Goal: Task Accomplishment & Management: Use online tool/utility

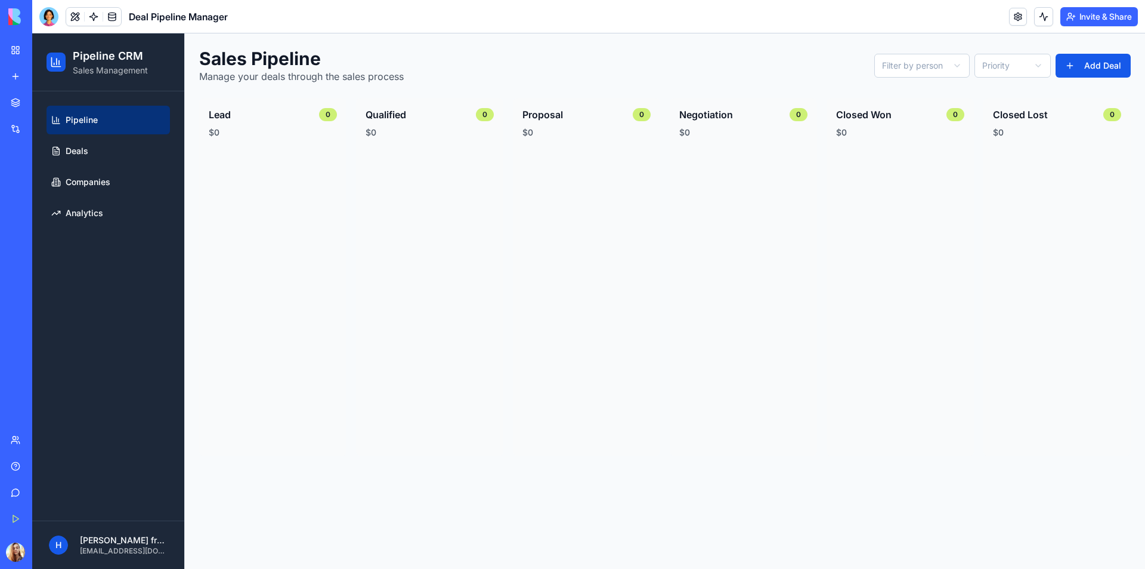
click at [44, 46] on div "My Workspace" at bounding box center [37, 50] width 16 height 12
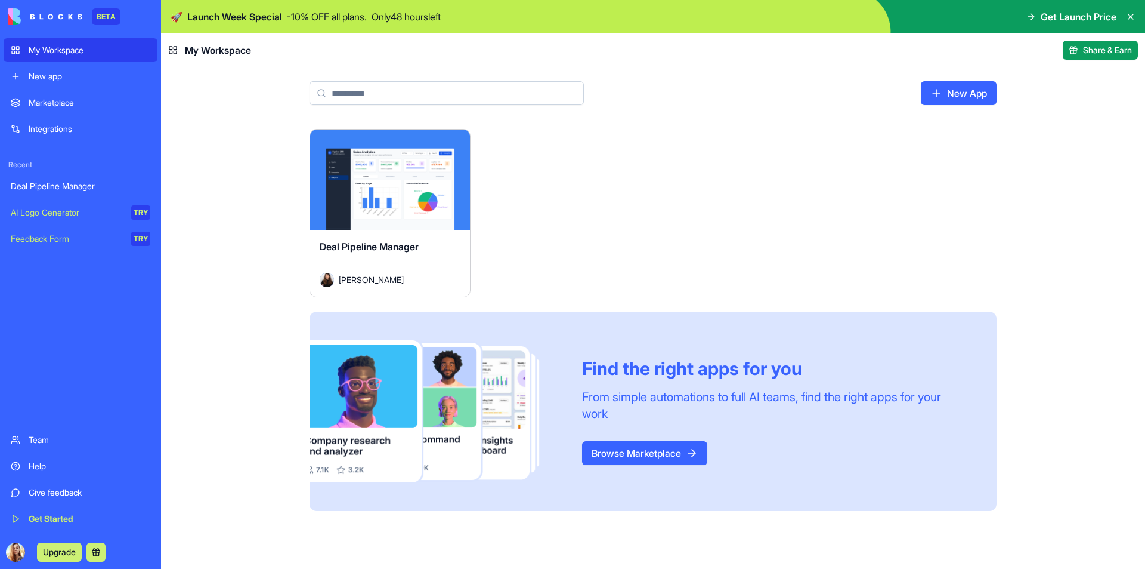
click at [331, 186] on div "Launch" at bounding box center [390, 179] width 160 height 100
click at [41, 440] on div "Team" at bounding box center [90, 440] width 122 height 12
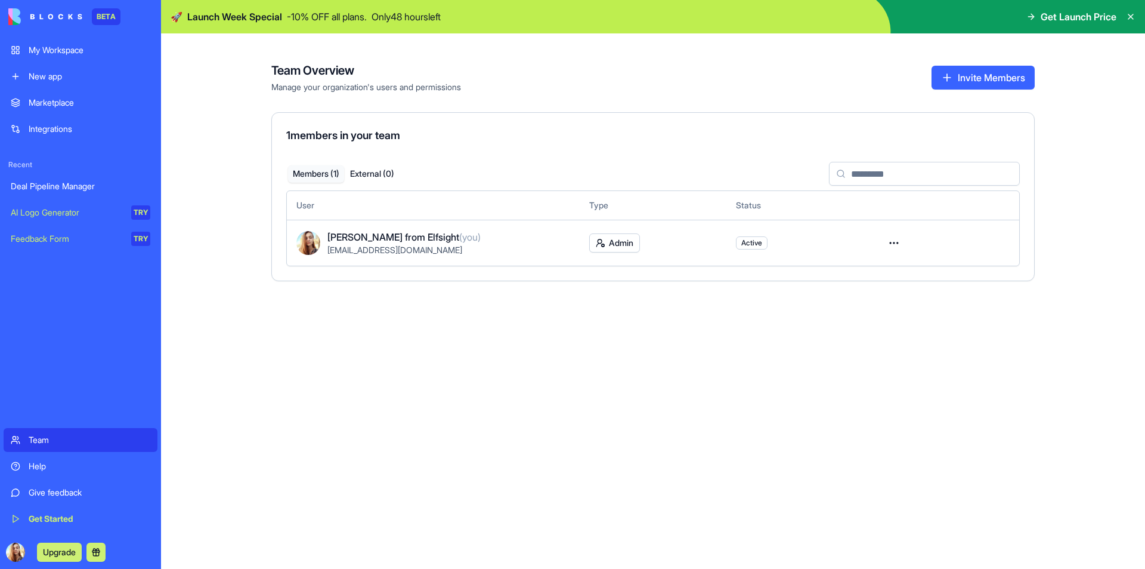
click at [72, 44] on link "My Workspace" at bounding box center [81, 50] width 154 height 24
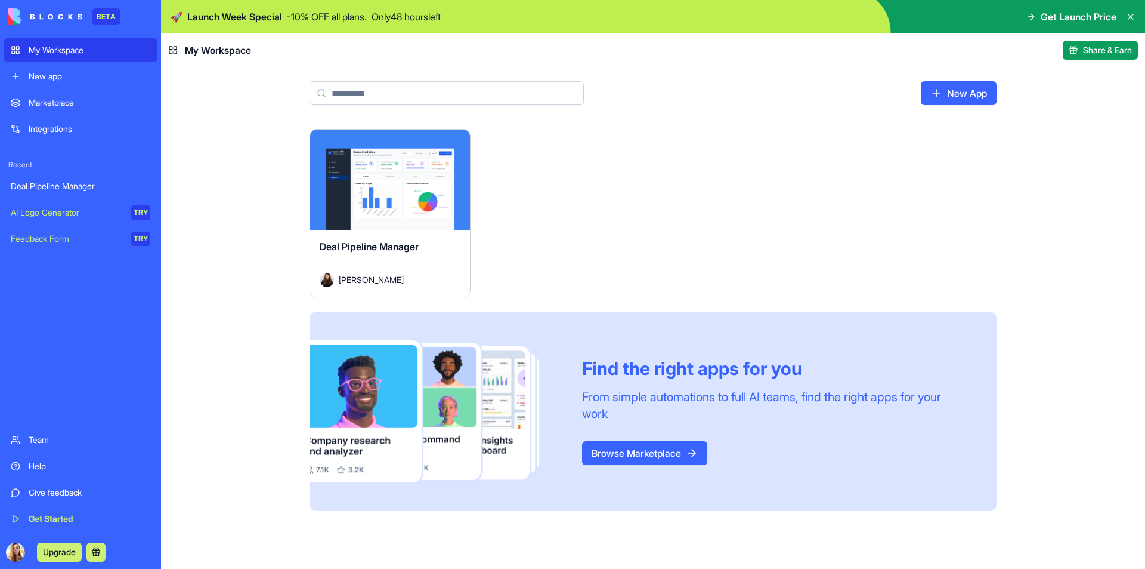
drag, startPoint x: 622, startPoint y: 444, endPoint x: 614, endPoint y: 444, distance: 8.4
click at [622, 444] on link "Browse Marketplace" at bounding box center [644, 453] width 125 height 24
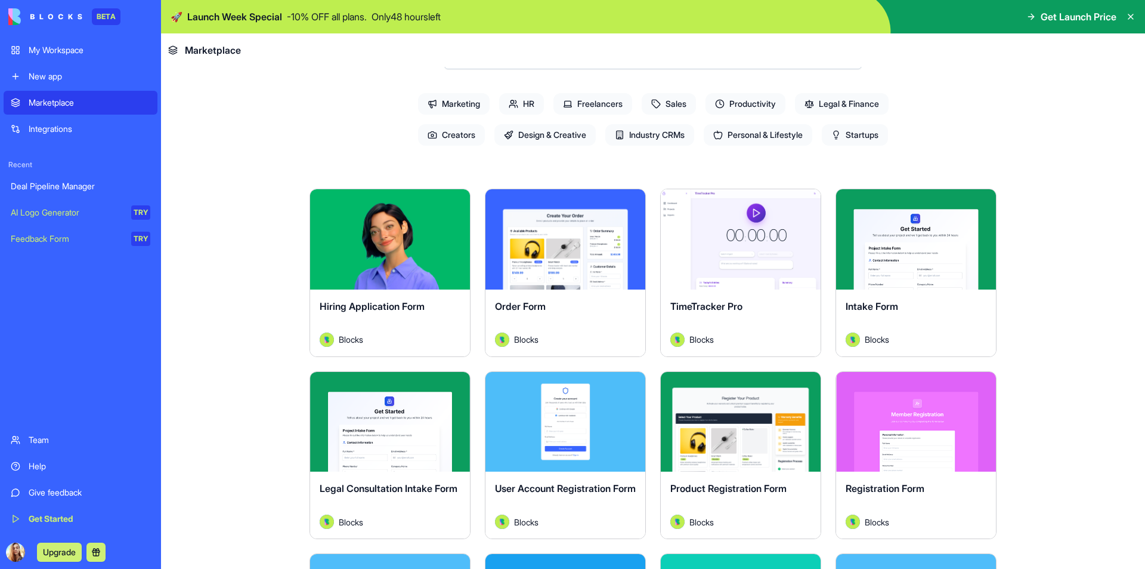
scroll to position [60, 0]
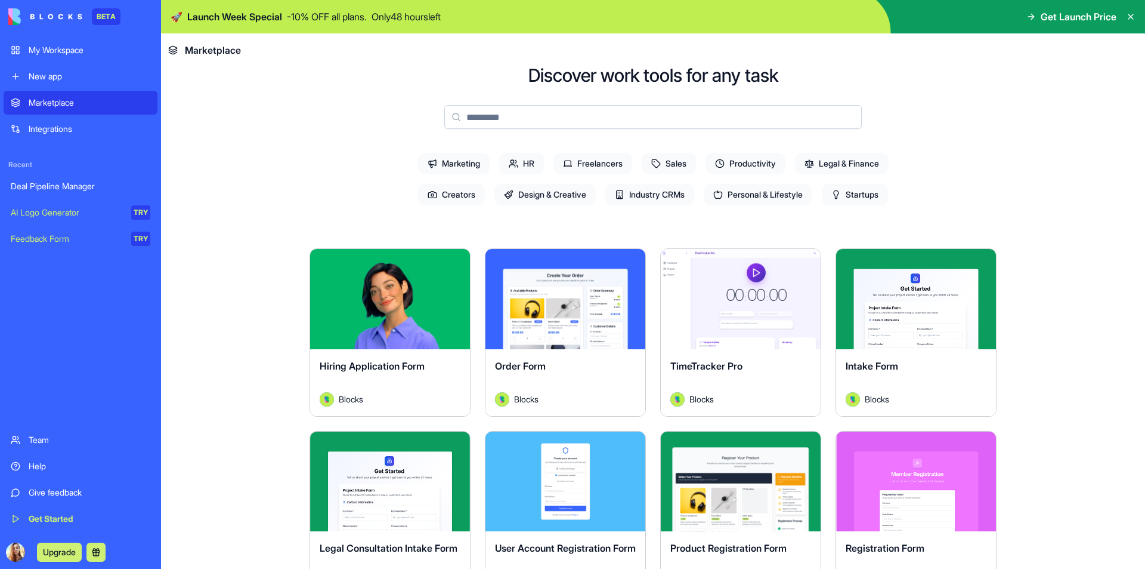
click at [505, 333] on div "Explore" at bounding box center [566, 299] width 160 height 100
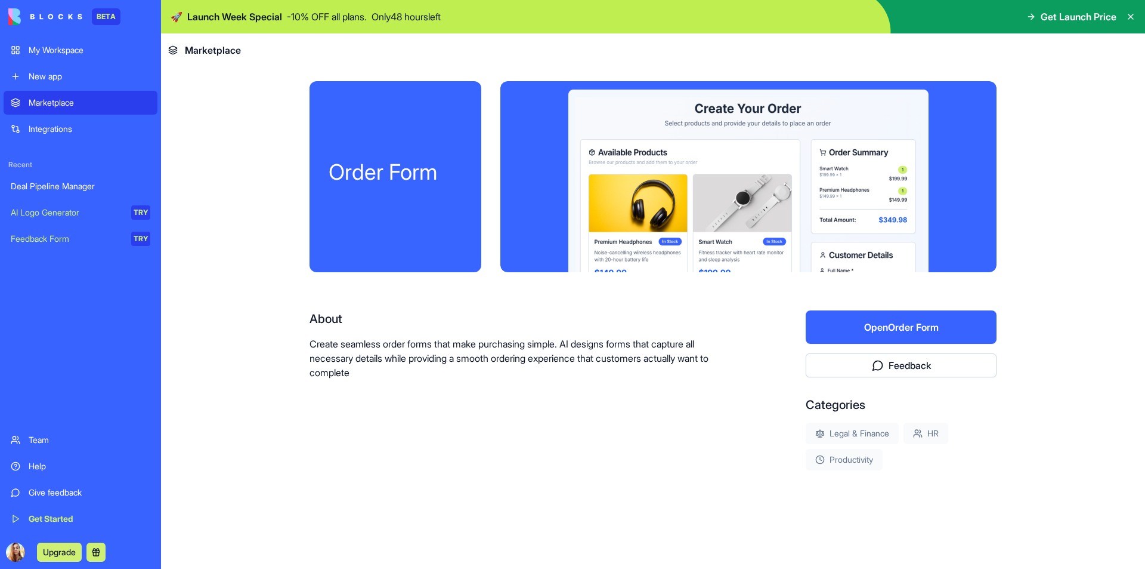
click at [895, 333] on button "Open Order Form" at bounding box center [901, 326] width 191 height 33
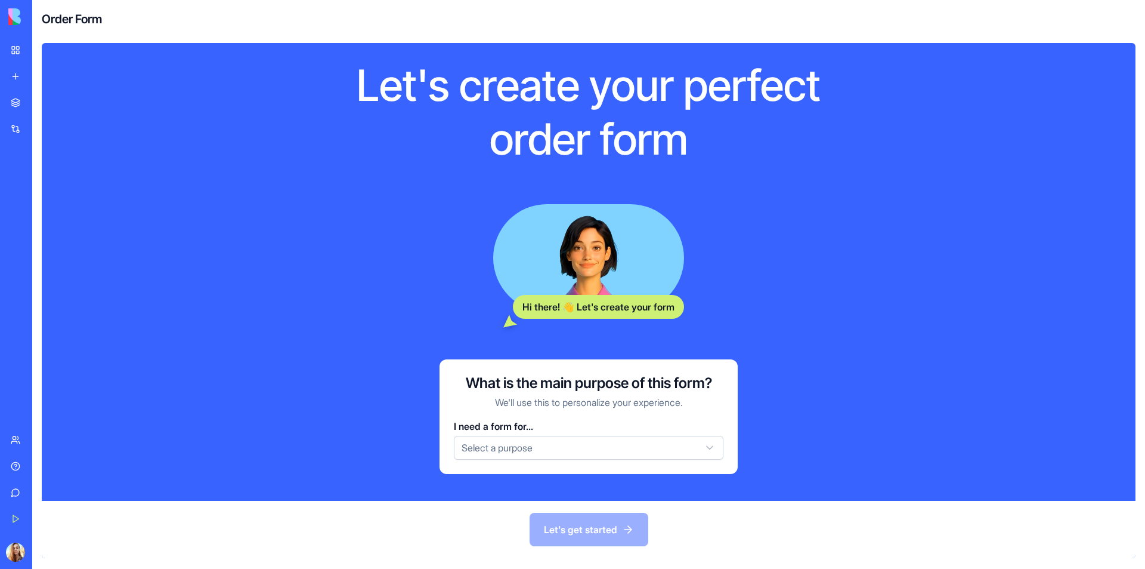
scroll to position [34, 0]
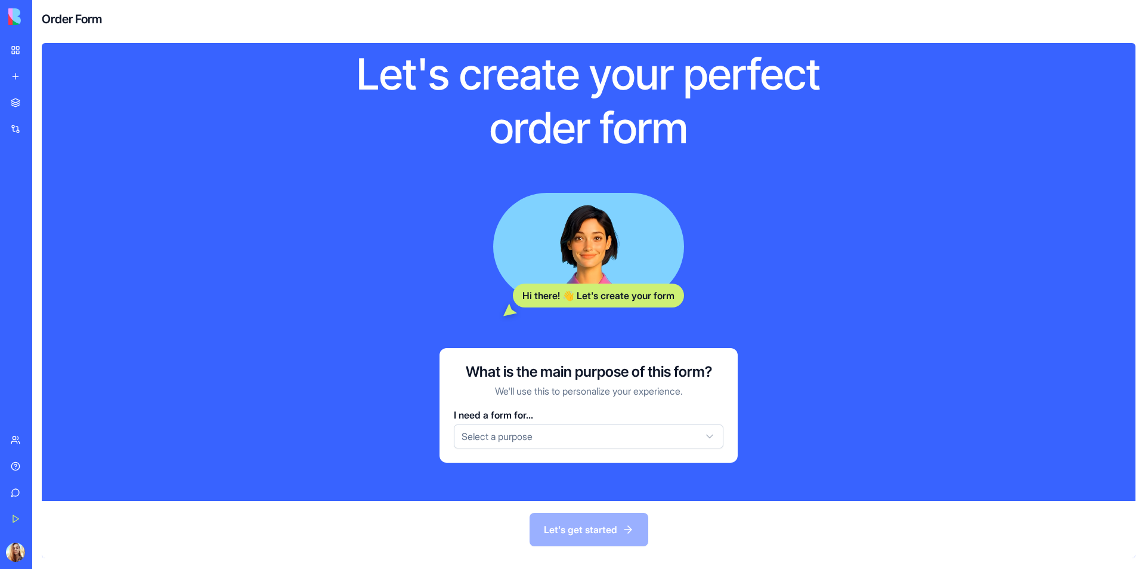
click at [511, 440] on html "BETA My Workspace New app Marketplace Integrations Recent Deal Pipeline Manager…" at bounding box center [572, 284] width 1145 height 569
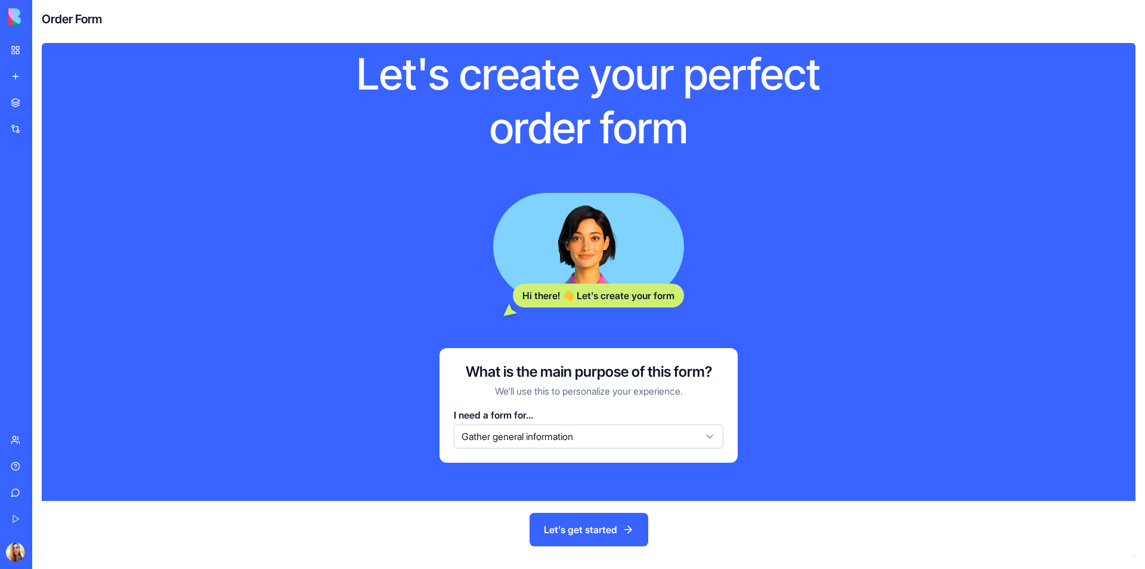
click at [593, 533] on button "Let's get started" at bounding box center [589, 528] width 119 height 33
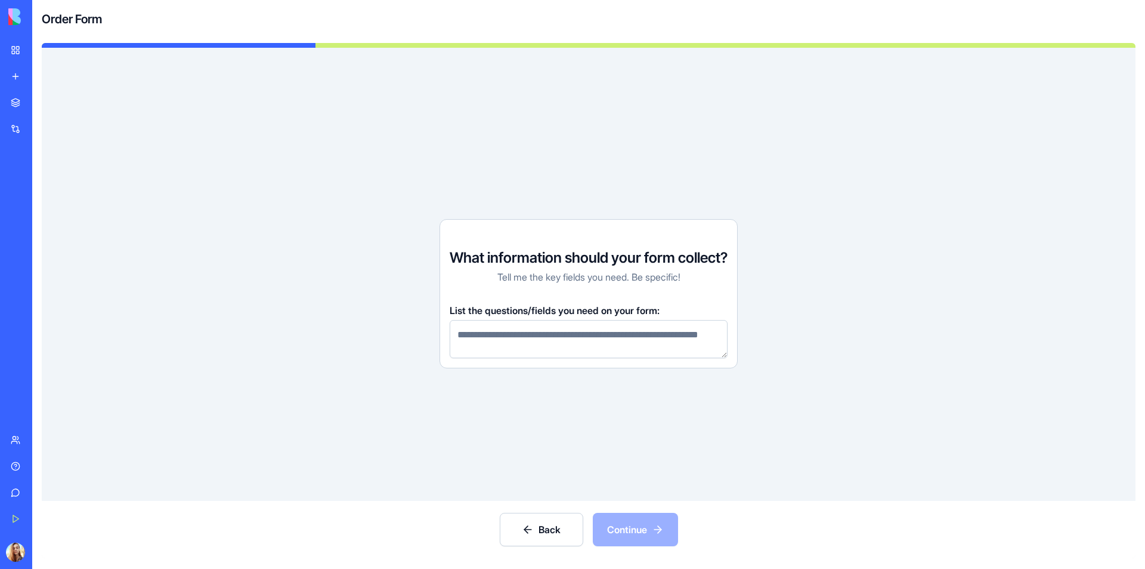
click at [495, 337] on textarea at bounding box center [589, 339] width 278 height 38
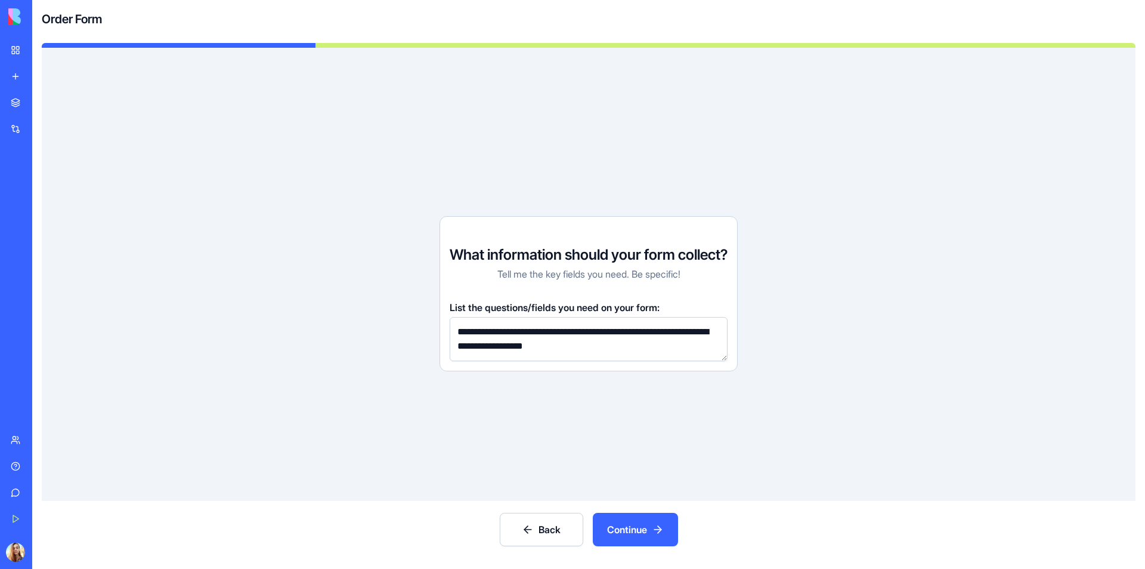
type textarea "**********"
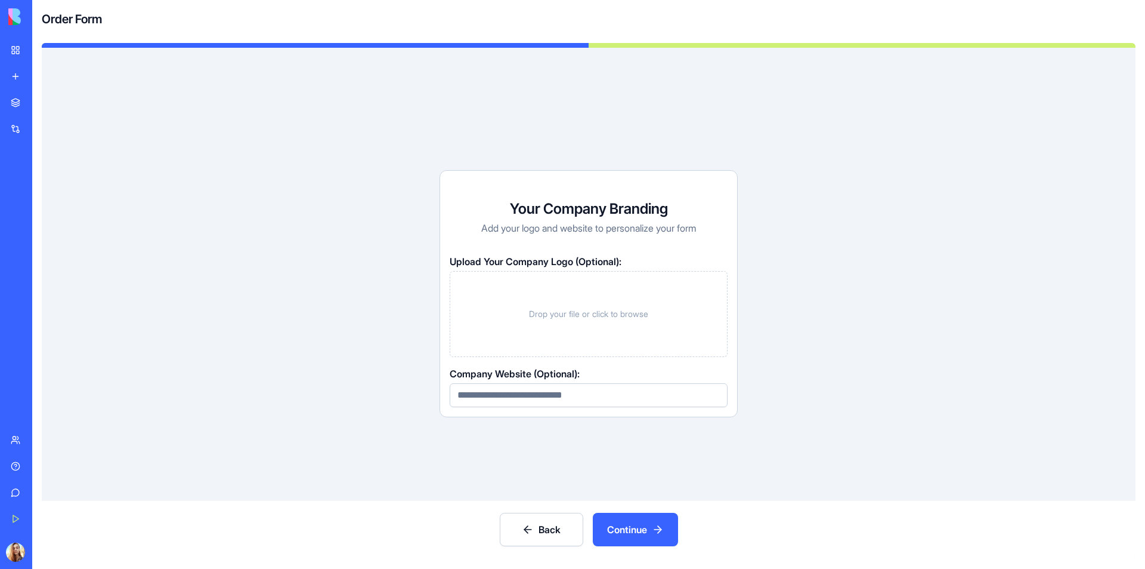
click at [641, 537] on button "Continue" at bounding box center [635, 528] width 85 height 33
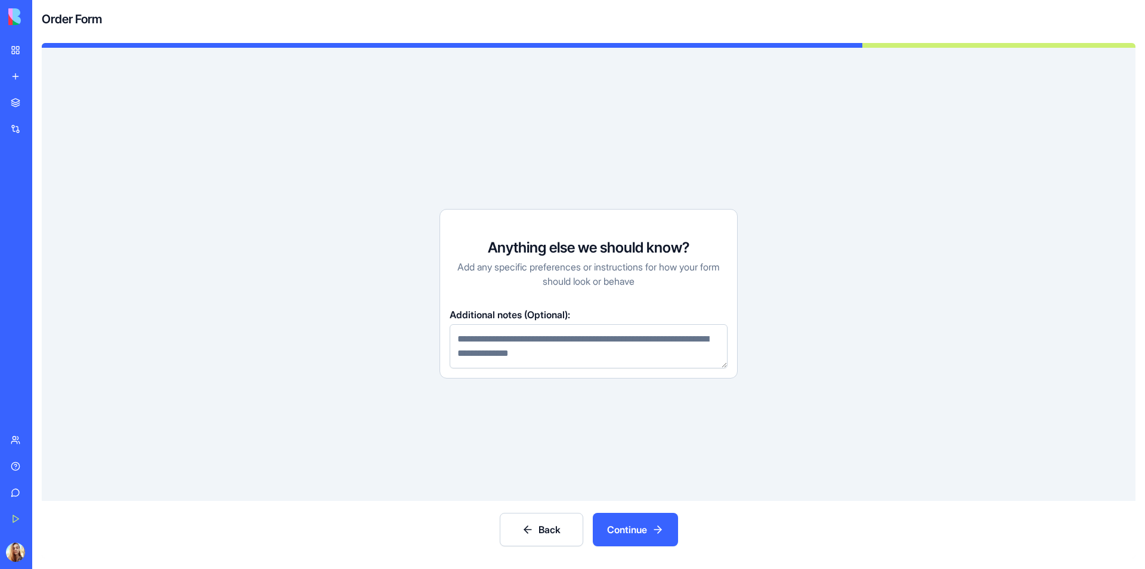
click at [641, 537] on button "Continue" at bounding box center [635, 528] width 85 height 33
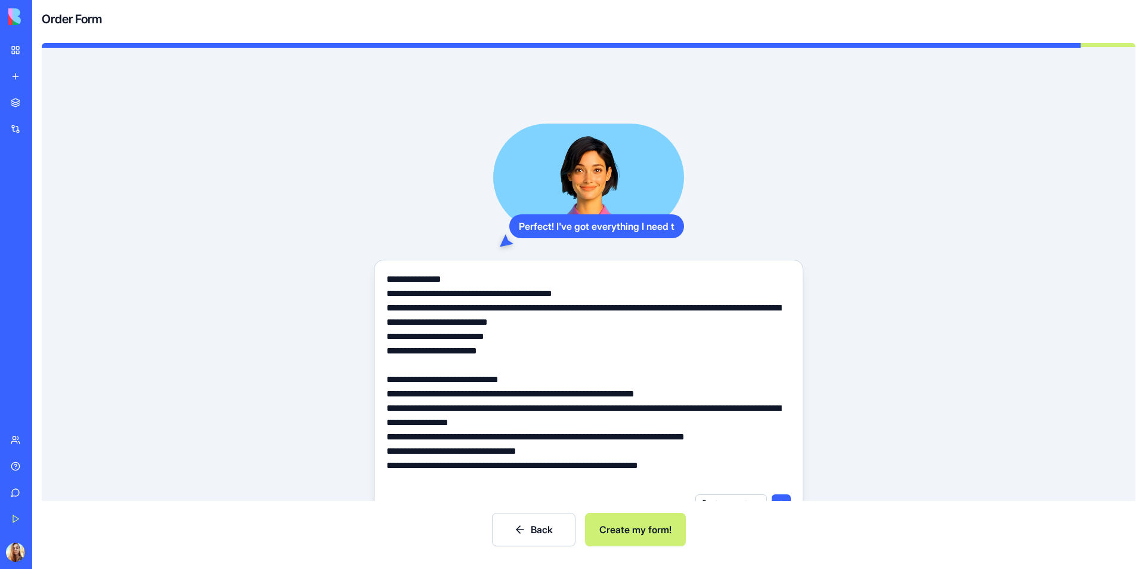
click at [641, 537] on button "Create my form!" at bounding box center [635, 528] width 101 height 33
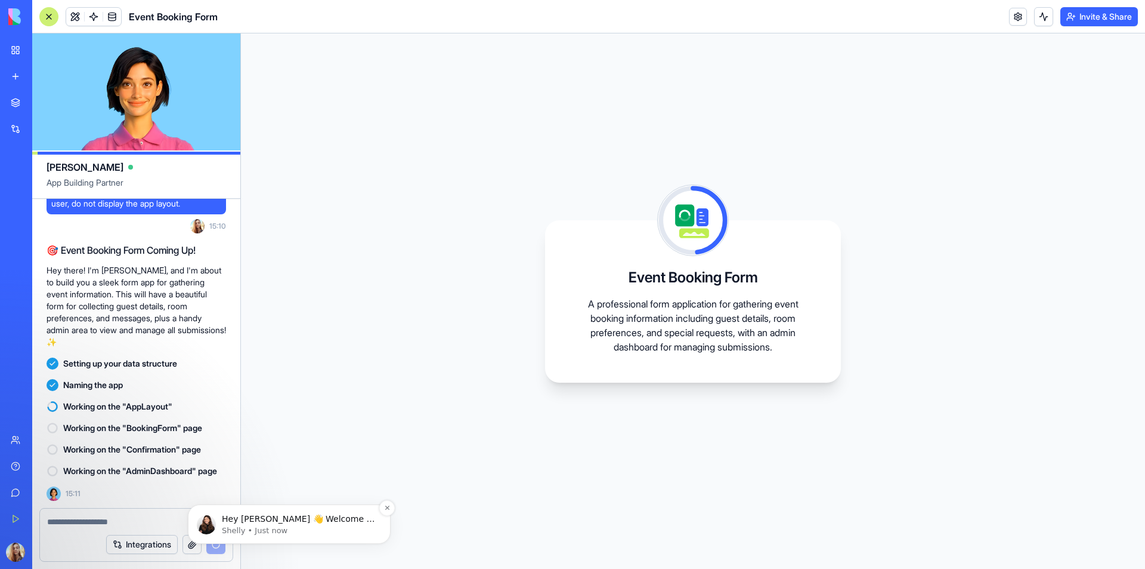
click at [320, 525] on p "Shelly • Just now" at bounding box center [299, 530] width 154 height 11
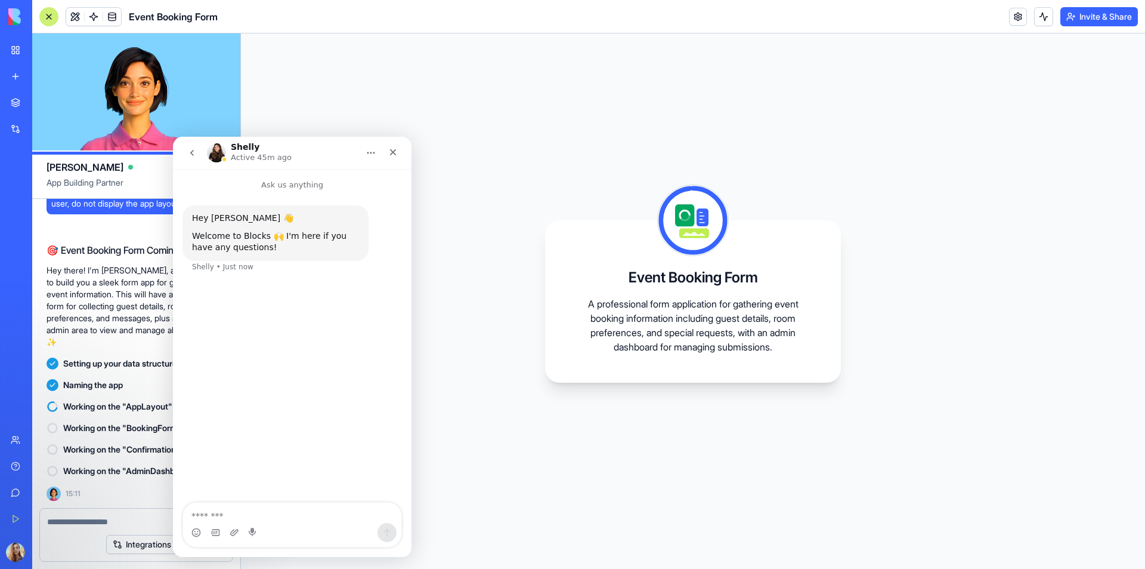
drag, startPoint x: 313, startPoint y: 244, endPoint x: 292, endPoint y: 246, distance: 20.4
click at [292, 246] on div "Welcome to Blocks 🙌 I'm here if you have any questions!" at bounding box center [275, 241] width 167 height 23
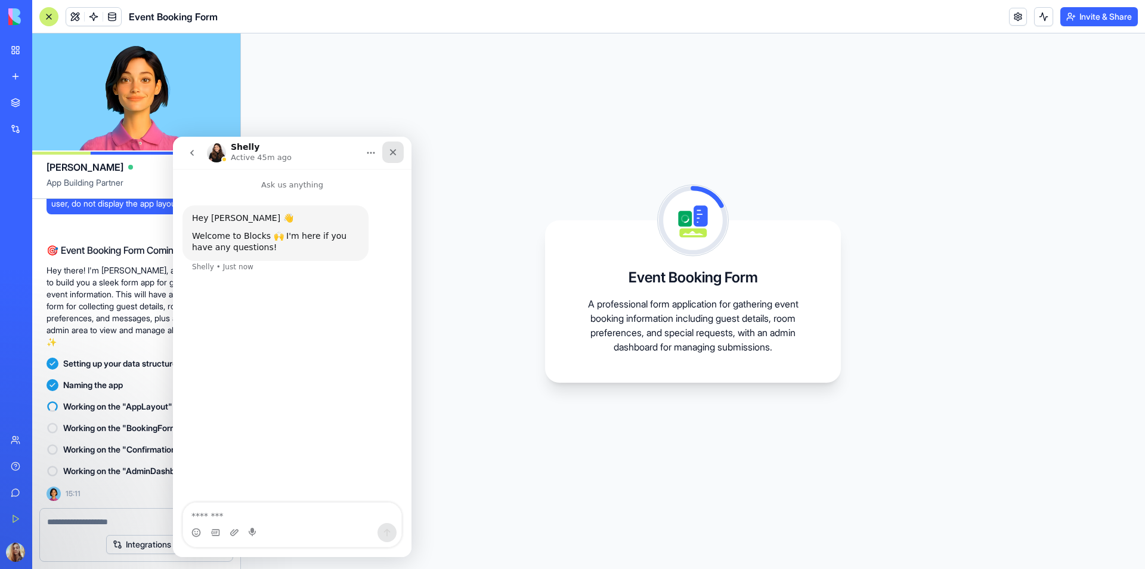
click at [389, 157] on div "Close" at bounding box center [392, 151] width 21 height 21
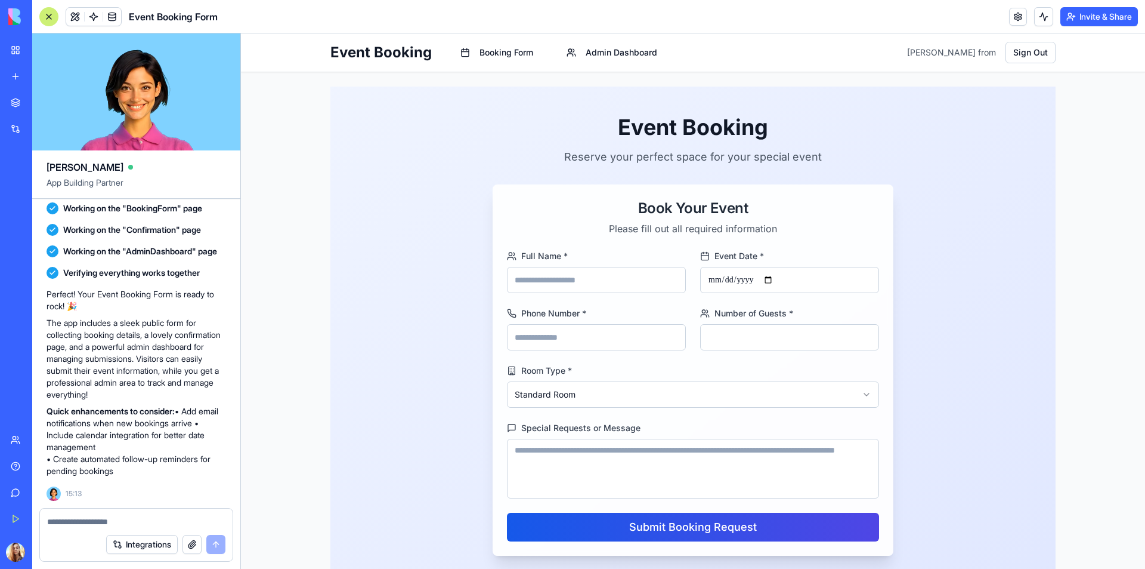
click at [755, 341] on input "*" at bounding box center [789, 337] width 179 height 26
click at [864, 341] on input "*" at bounding box center [789, 337] width 179 height 26
click at [861, 335] on input "*" at bounding box center [789, 337] width 179 height 26
type input "*"
click at [861, 340] on input "*" at bounding box center [789, 337] width 179 height 26
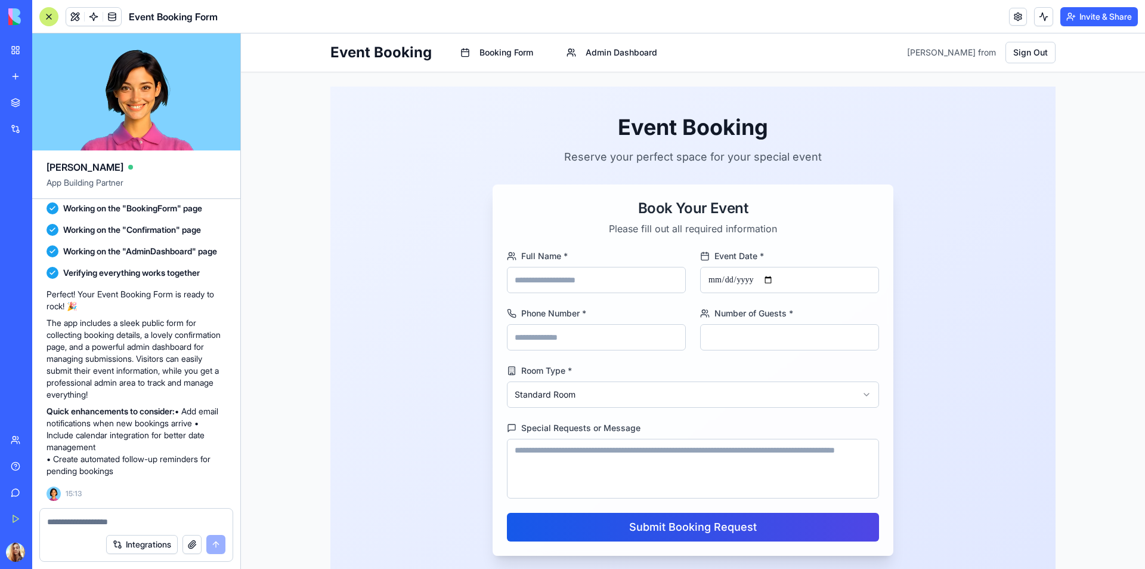
click at [782, 399] on html "**********" at bounding box center [693, 334] width 904 height 603
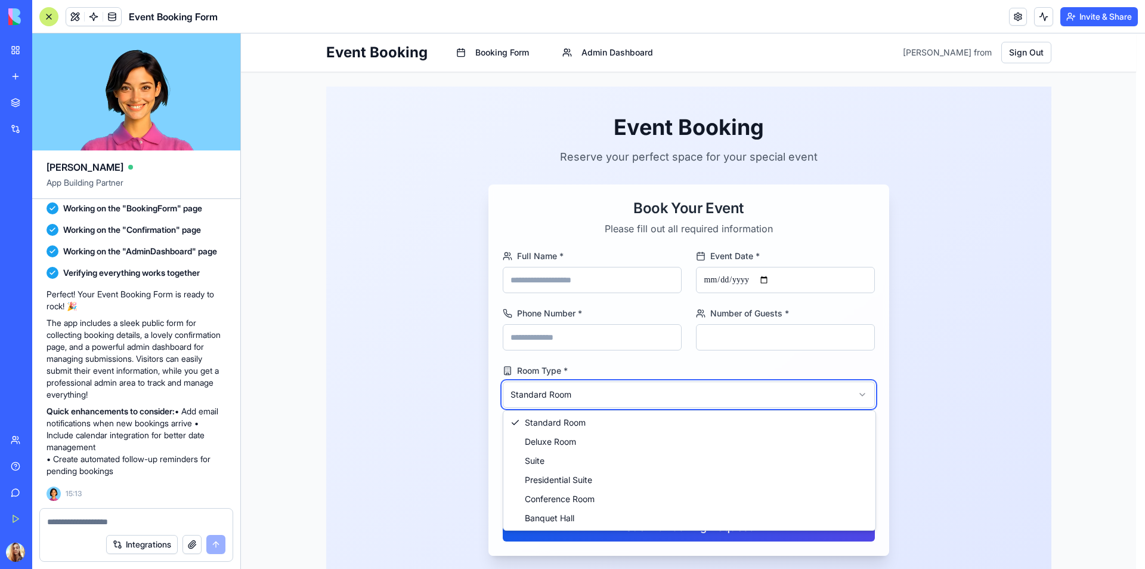
click at [782, 399] on html "**********" at bounding box center [693, 334] width 904 height 603
